Goal: Task Accomplishment & Management: Use online tool/utility

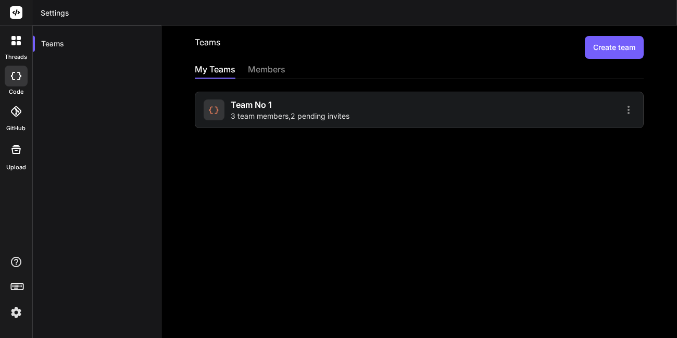
click at [233, 118] on span "3 team members , 2 pending invites" at bounding box center [290, 116] width 119 height 10
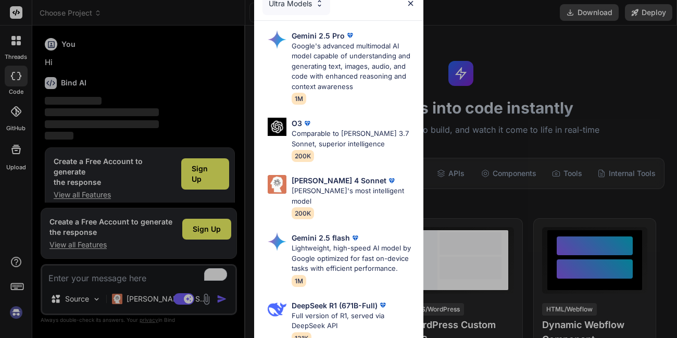
scroll to position [11, 0]
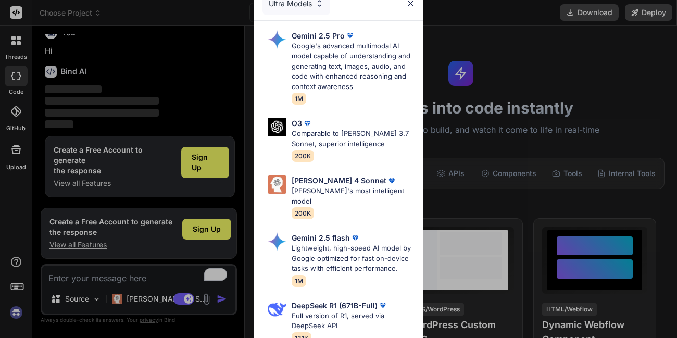
type textarea "x"
click at [410, 4] on img at bounding box center [410, 3] width 9 height 9
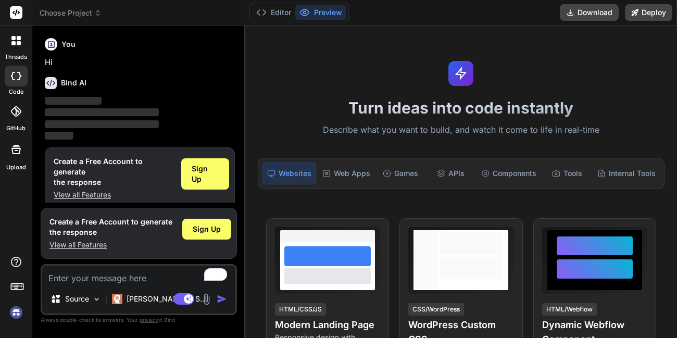
scroll to position [11, 0]
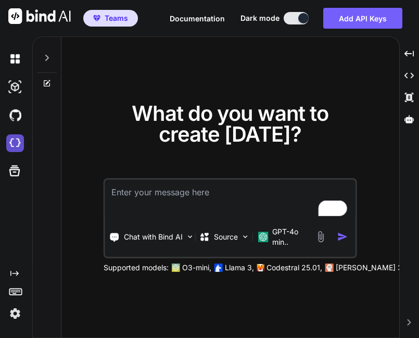
click at [8, 144] on img at bounding box center [15, 143] width 18 height 18
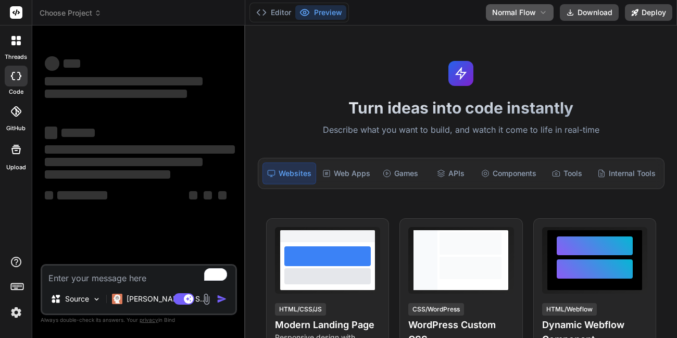
click at [499, 4] on button "Normal Flow" at bounding box center [520, 12] width 68 height 17
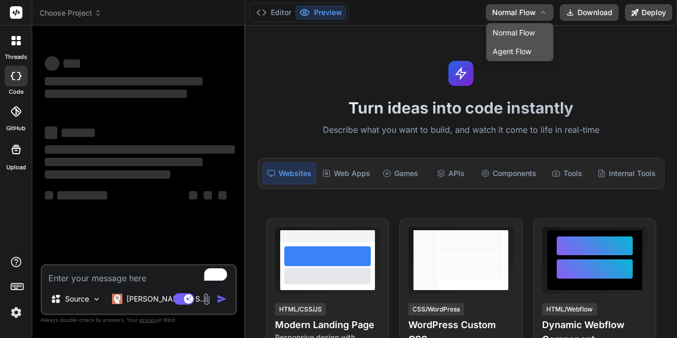
click at [499, 54] on button "Agent Flow" at bounding box center [520, 51] width 67 height 19
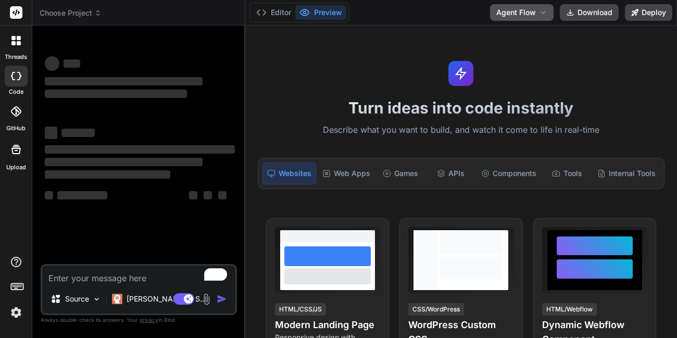
click at [531, 11] on span "Agent Flow" at bounding box center [517, 12] width 40 height 10
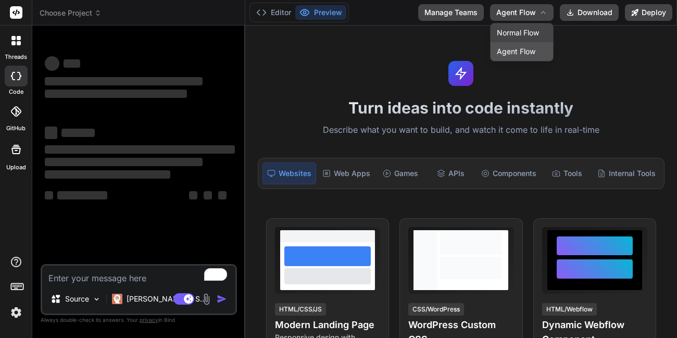
type textarea "x"
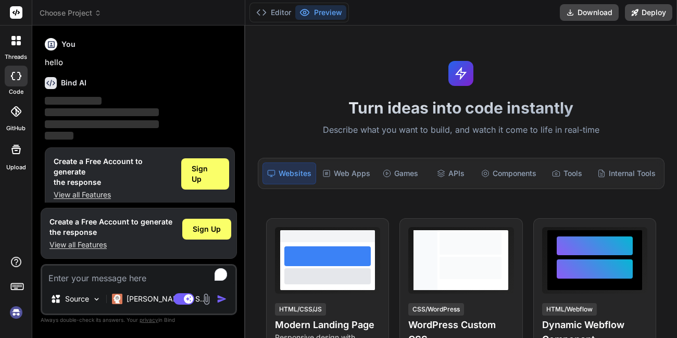
scroll to position [11, 0]
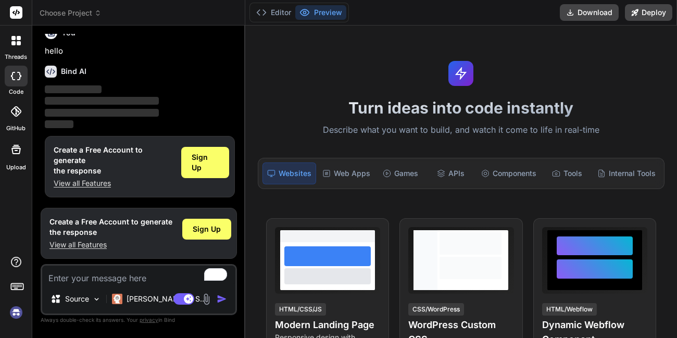
click at [17, 311] on img at bounding box center [16, 313] width 18 height 18
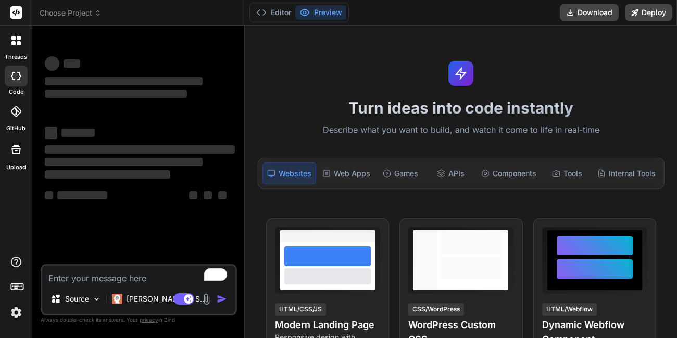
scroll to position [0, 0]
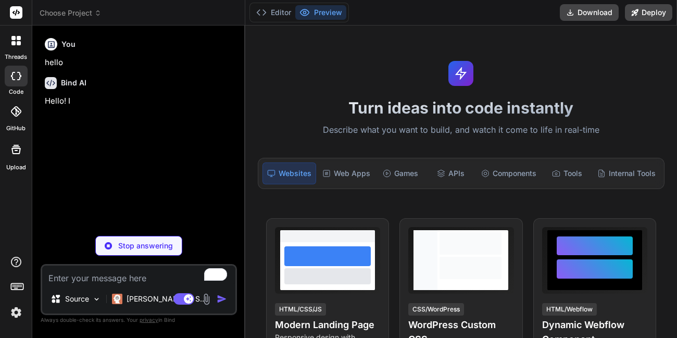
click at [17, 310] on img at bounding box center [16, 313] width 18 height 18
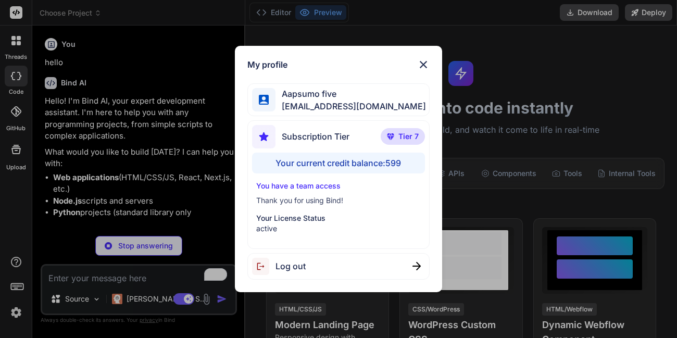
click at [420, 65] on img at bounding box center [423, 64] width 13 height 13
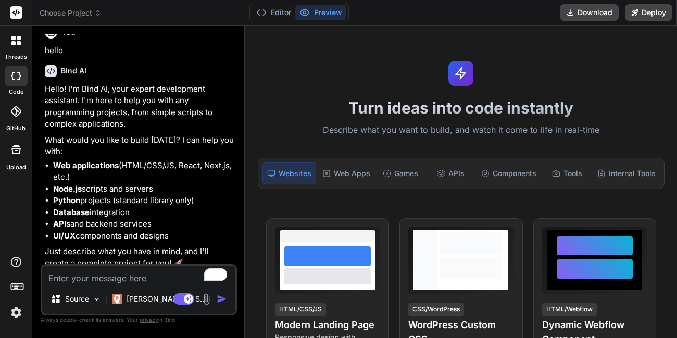
scroll to position [19, 0]
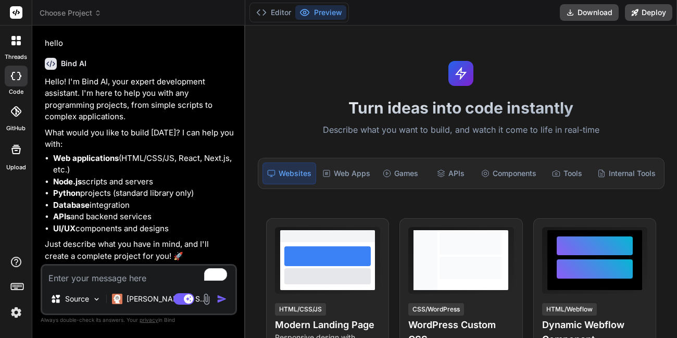
type textarea "x"
click at [281, 13] on button "Editor" at bounding box center [273, 12] width 43 height 15
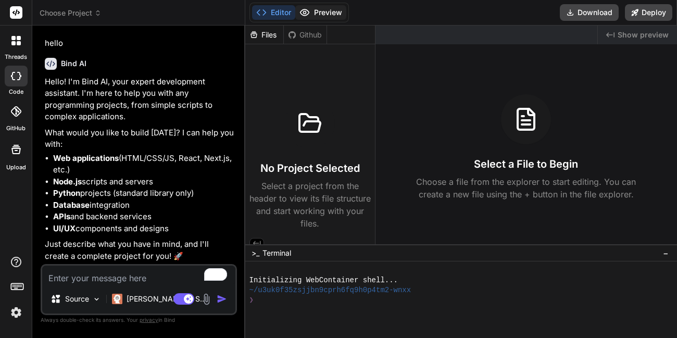
click at [318, 10] on button "Preview" at bounding box center [320, 12] width 51 height 15
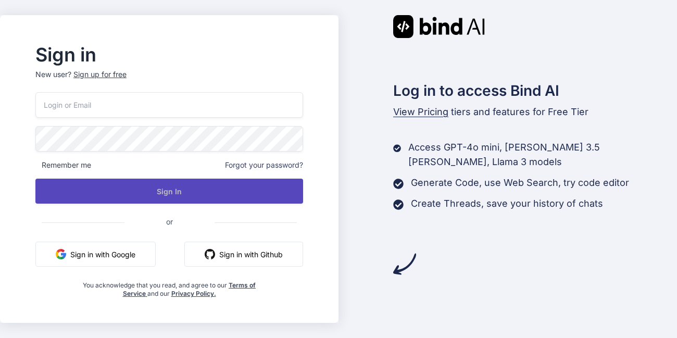
type input "appsumo_5@yopmail.com"
click at [141, 194] on button "Sign In" at bounding box center [169, 191] width 268 height 25
